Goal: Task Accomplishment & Management: Manage account settings

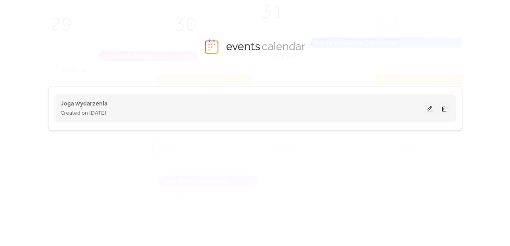
click at [428, 109] on button at bounding box center [430, 108] width 11 height 12
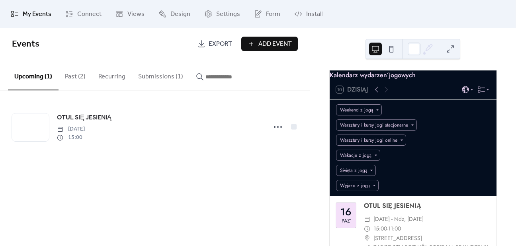
click at [154, 78] on button "Submissions (1)" at bounding box center [161, 74] width 58 height 29
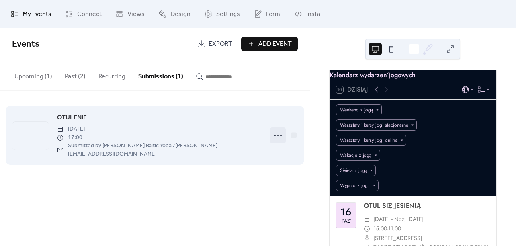
click at [276, 129] on icon at bounding box center [278, 135] width 13 height 13
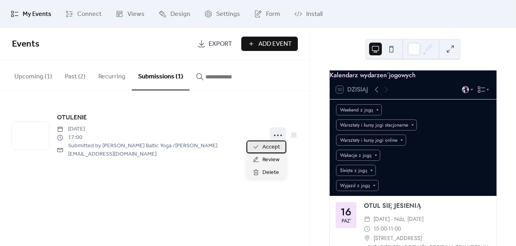
click at [277, 147] on span "Accept" at bounding box center [272, 148] width 18 height 10
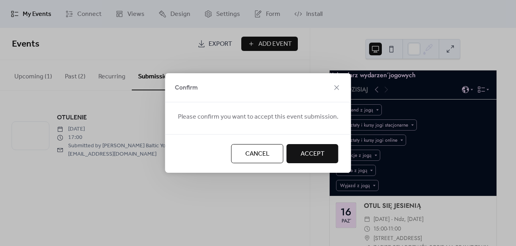
click at [306, 153] on span "Accept" at bounding box center [313, 154] width 24 height 10
